Goal: Information Seeking & Learning: Check status

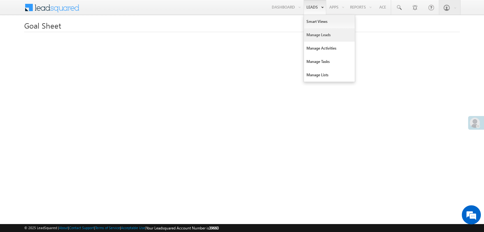
click at [310, 32] on link "Manage Leads" at bounding box center [329, 34] width 51 height 13
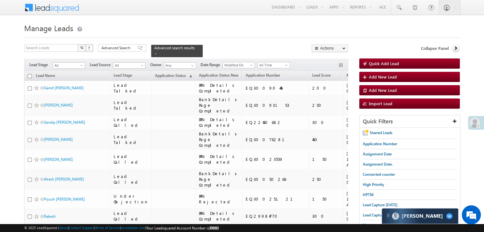
scroll to position [64, 0]
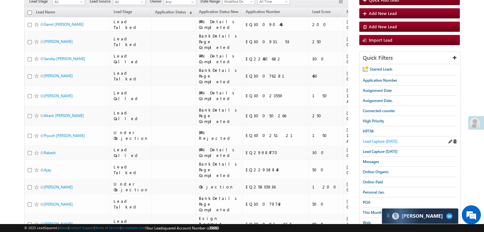
click at [384, 139] on span "Lead Capture today" at bounding box center [379, 141] width 35 height 5
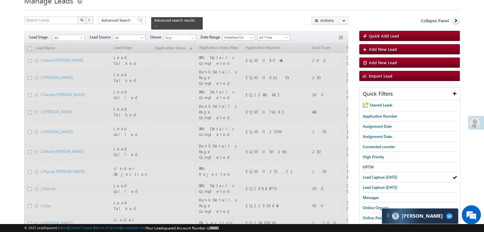
scroll to position [0, 0]
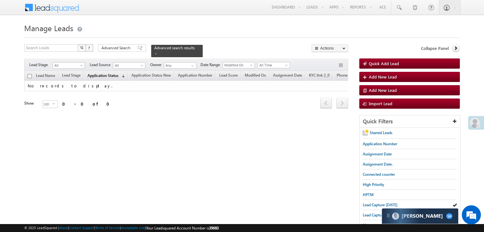
click at [113, 73] on span "Application Status" at bounding box center [102, 75] width 31 height 5
click at [365, 215] on span "Lead Capture yesterday" at bounding box center [379, 215] width 35 height 5
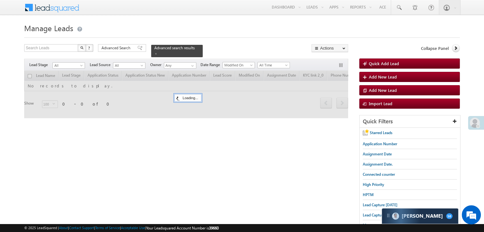
scroll to position [64, 0]
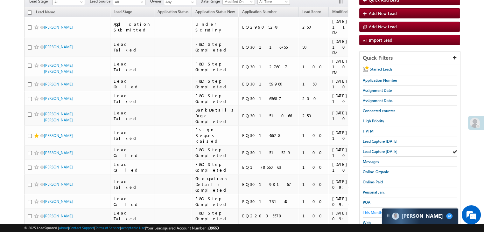
click at [369, 212] on span "This Month" at bounding box center [371, 212] width 19 height 5
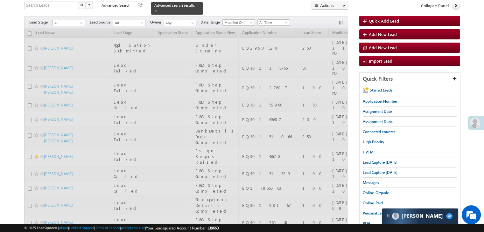
scroll to position [32, 0]
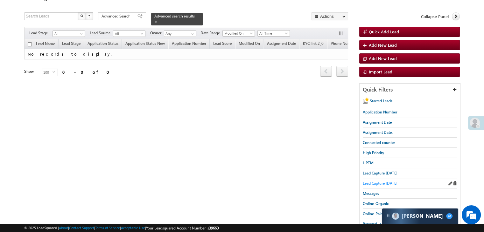
click at [369, 183] on span "Lead Capture yesterday" at bounding box center [379, 183] width 35 height 5
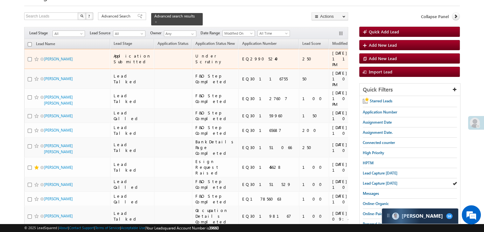
scroll to position [0, 0]
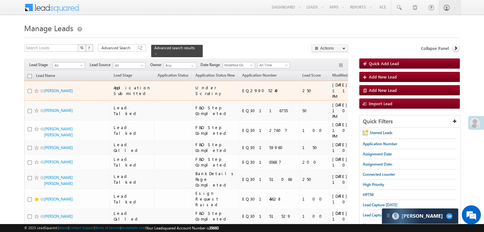
click at [35, 93] on span at bounding box center [36, 90] width 5 height 5
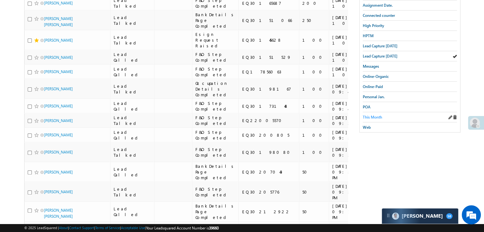
scroll to position [95, 0]
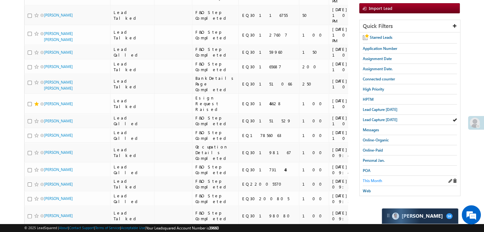
click at [374, 179] on span "This Month" at bounding box center [371, 180] width 19 height 5
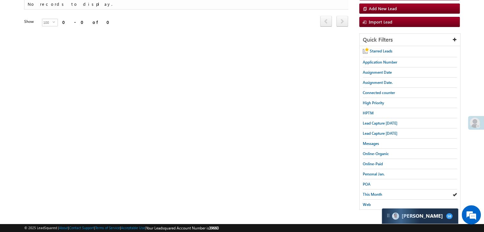
scroll to position [0, 0]
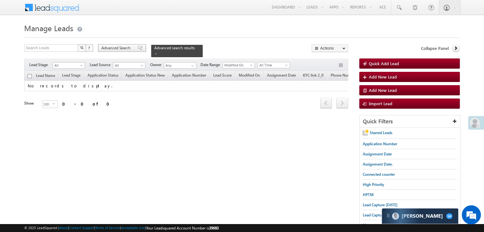
click at [130, 47] on span "Advanced Search" at bounding box center [116, 48] width 31 height 6
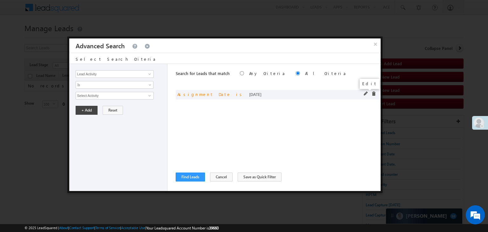
click at [365, 94] on span at bounding box center [366, 94] width 4 height 4
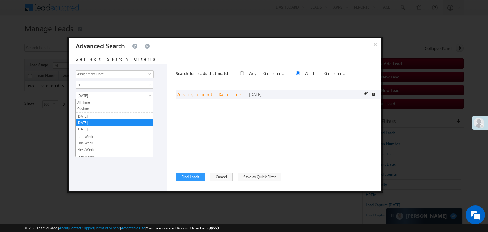
click at [96, 96] on span "Today" at bounding box center [110, 96] width 69 height 6
click at [93, 113] on link "Yesterday" at bounding box center [115, 116] width 78 height 6
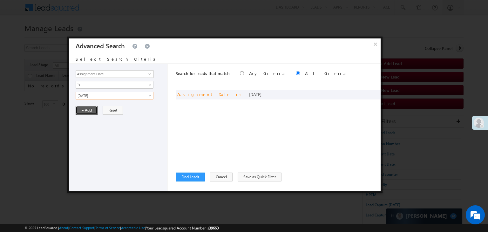
click at [88, 109] on button "+ Add" at bounding box center [87, 110] width 22 height 9
click at [191, 179] on button "Find Leads" at bounding box center [190, 177] width 29 height 9
